Goal: Navigation & Orientation: Understand site structure

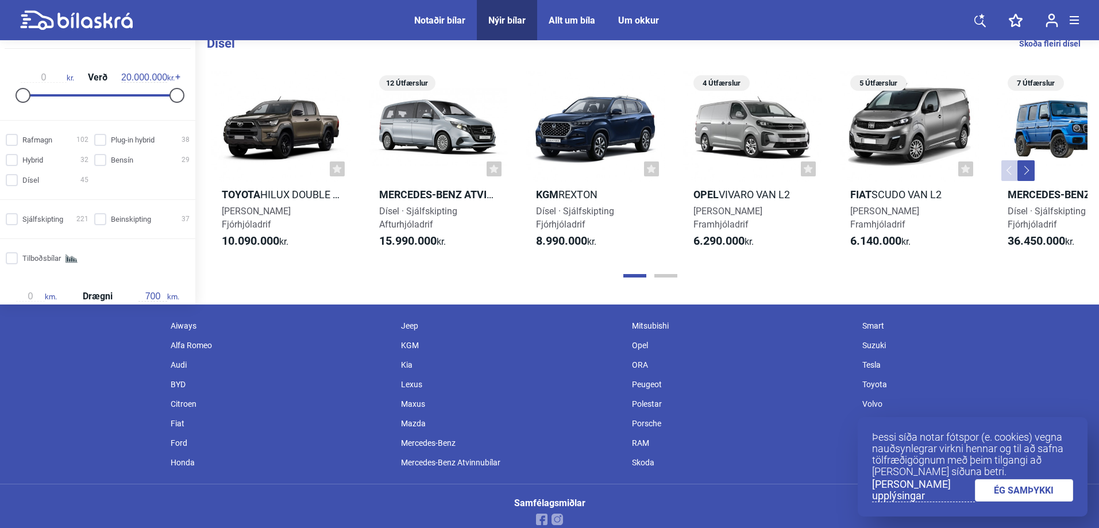
scroll to position [1446, 0]
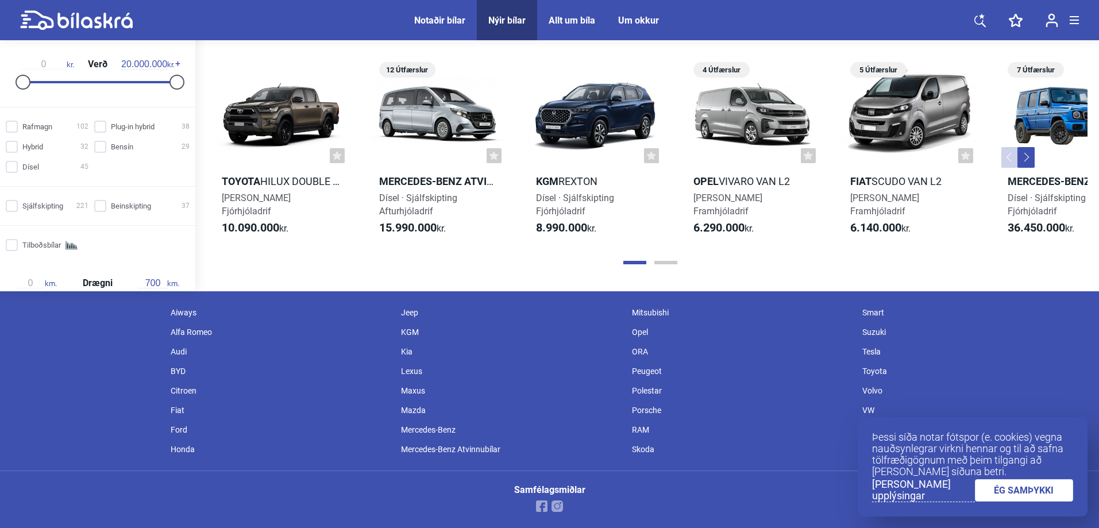
click at [1029, 487] on link "ÉG SAMÞYKKI" at bounding box center [1024, 490] width 99 height 22
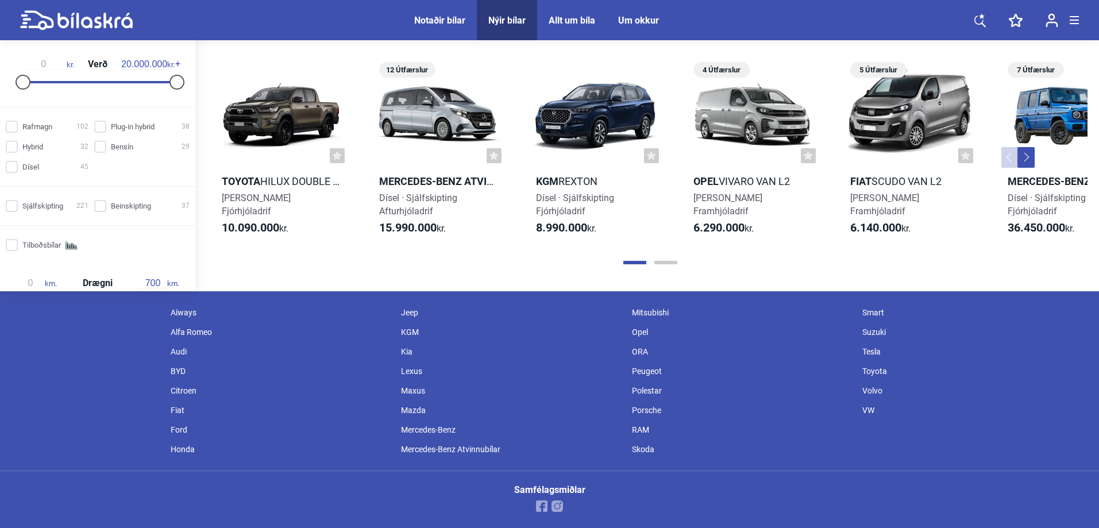
click at [627, 20] on div "Um okkur" at bounding box center [638, 20] width 41 height 11
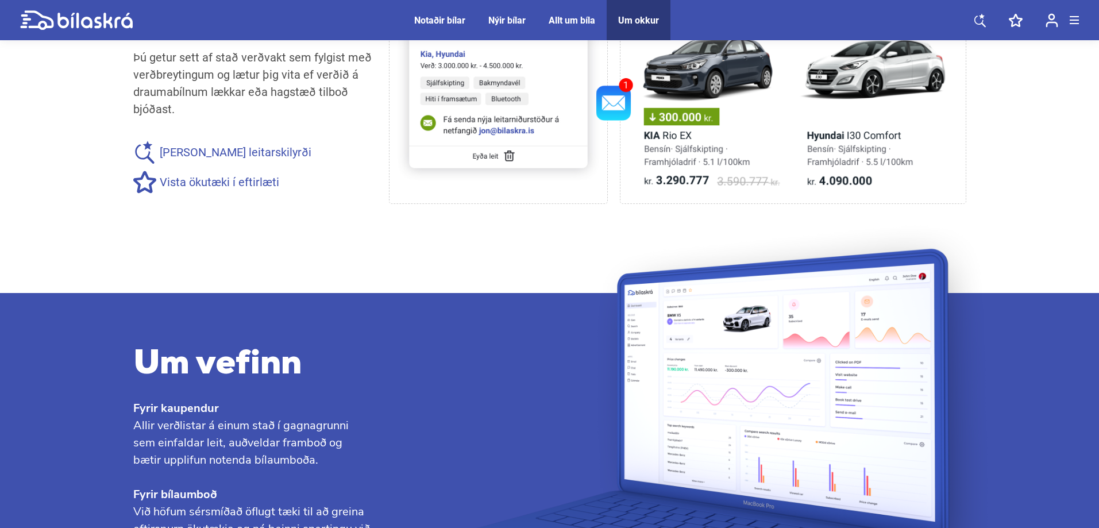
scroll to position [1038, 0]
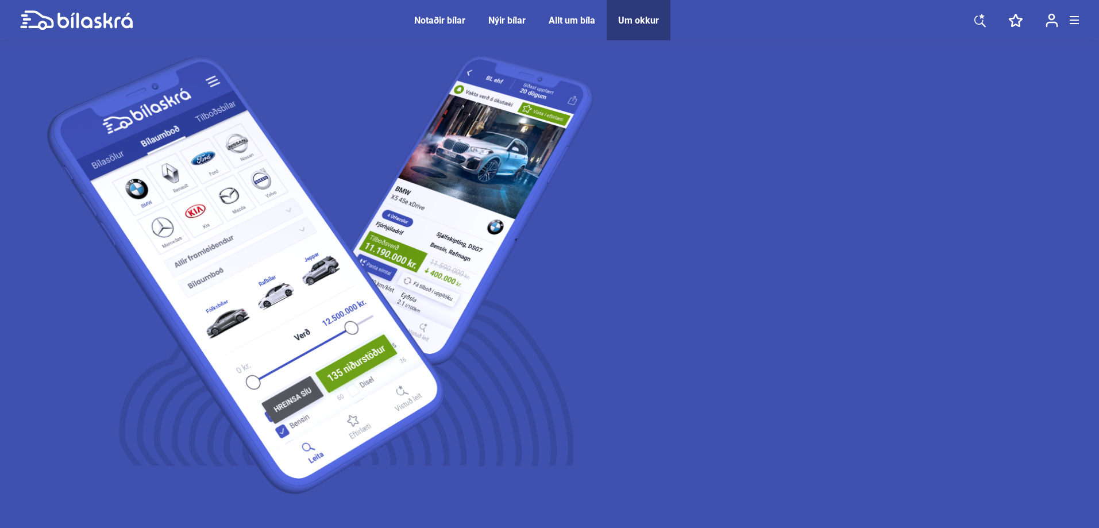
click at [60, 31] on link at bounding box center [76, 20] width 113 height 40
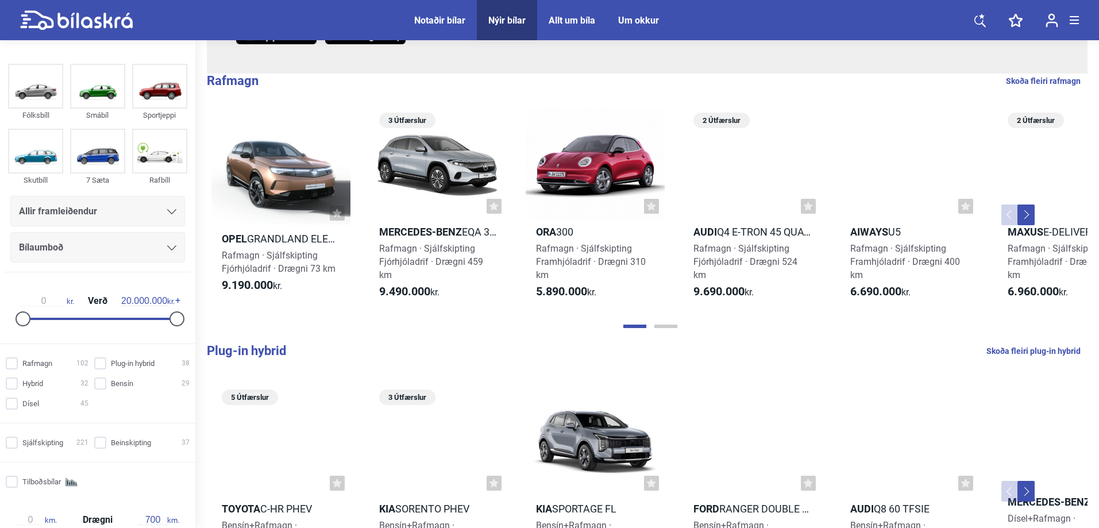
scroll to position [182, 0]
